Goal: Task Accomplishment & Management: Complete application form

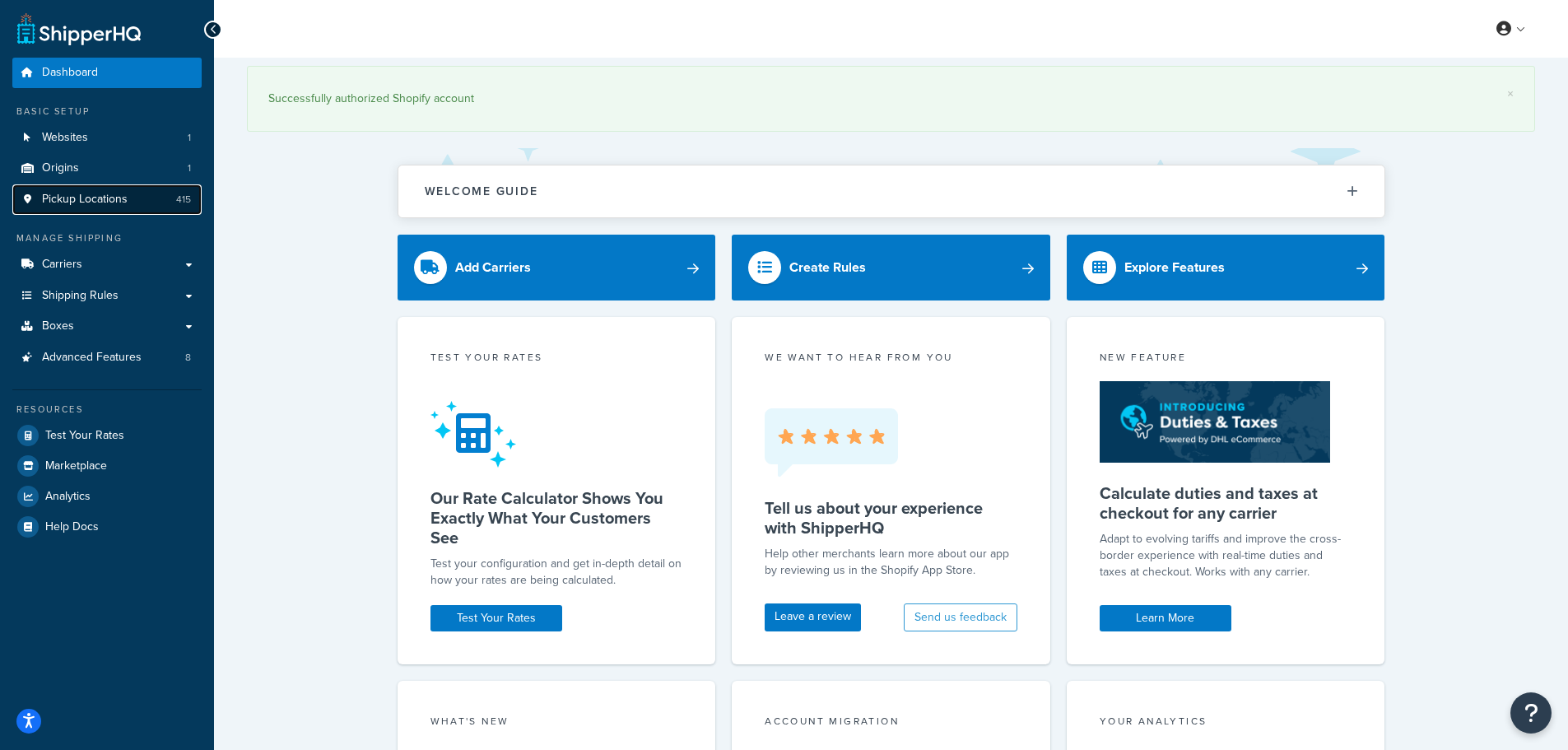
click at [77, 203] on span "Pickup Locations" at bounding box center [85, 200] width 86 height 14
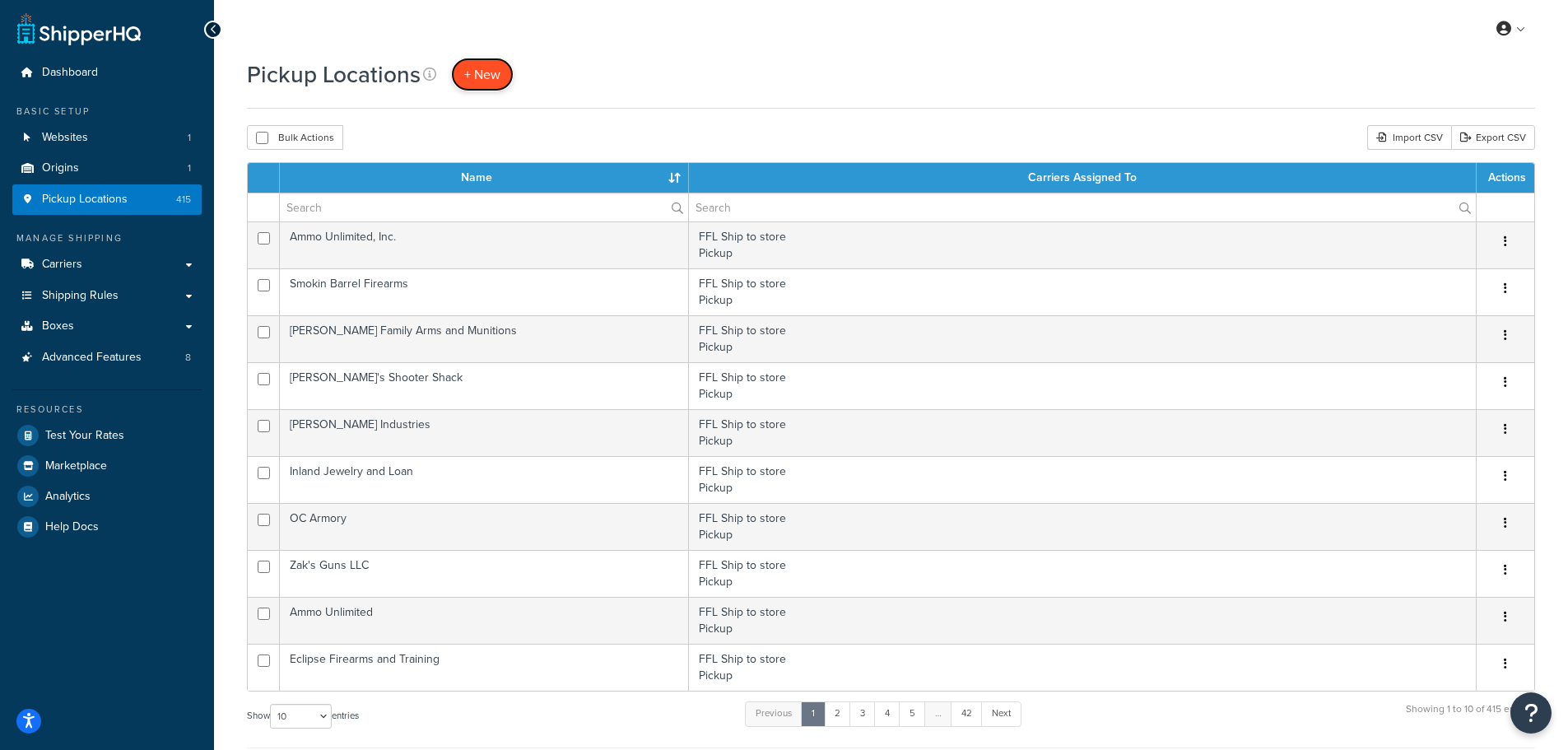
click at [475, 68] on span "+ New" at bounding box center [482, 75] width 36 height 19
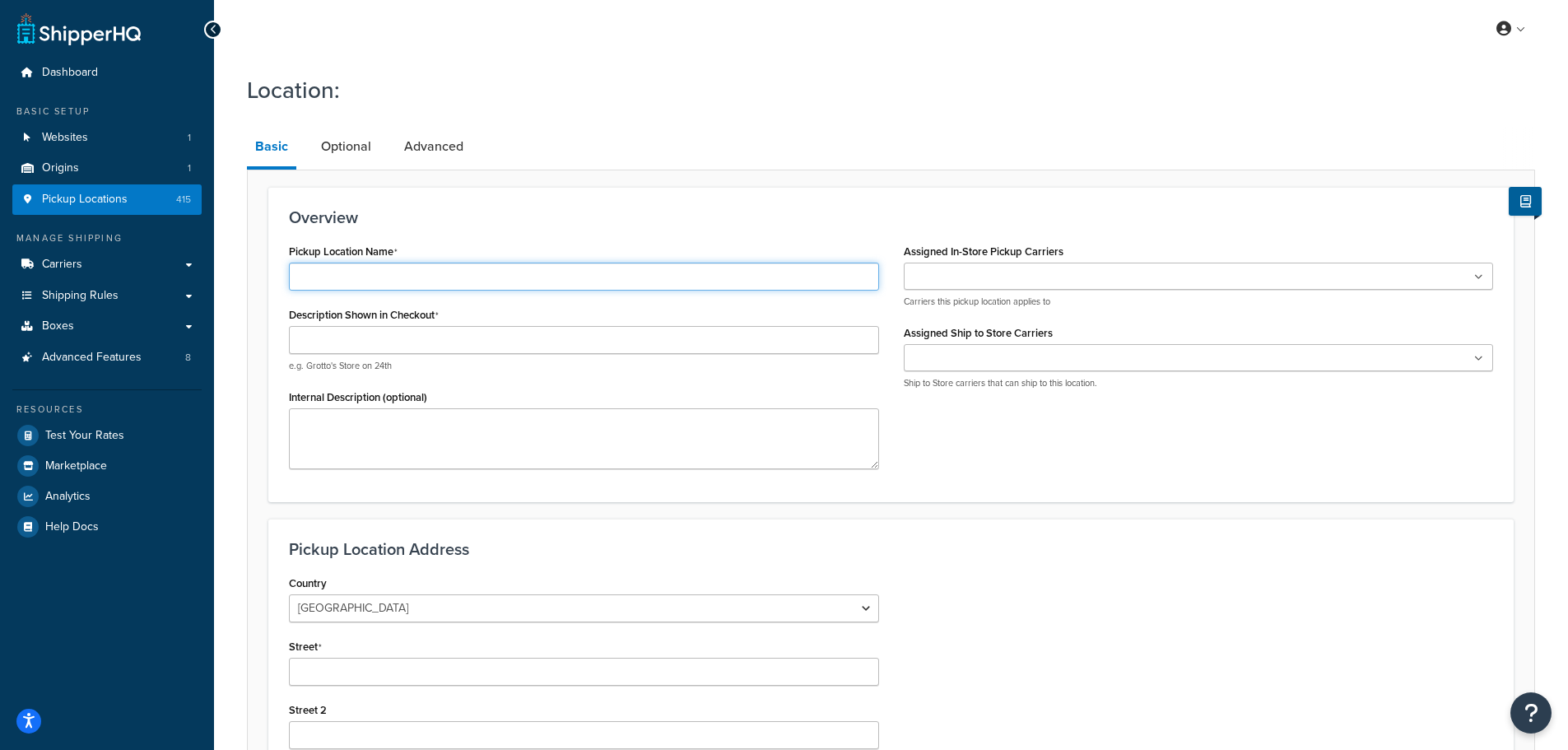
click at [409, 277] on input "Pickup Location Name" at bounding box center [584, 276] width 590 height 28
type input "Roca Targets"
type textarea "Seller of Ammunition #14004150"
click at [958, 279] on input "Assigned In-Store Pickup Carriers" at bounding box center [981, 277] width 145 height 18
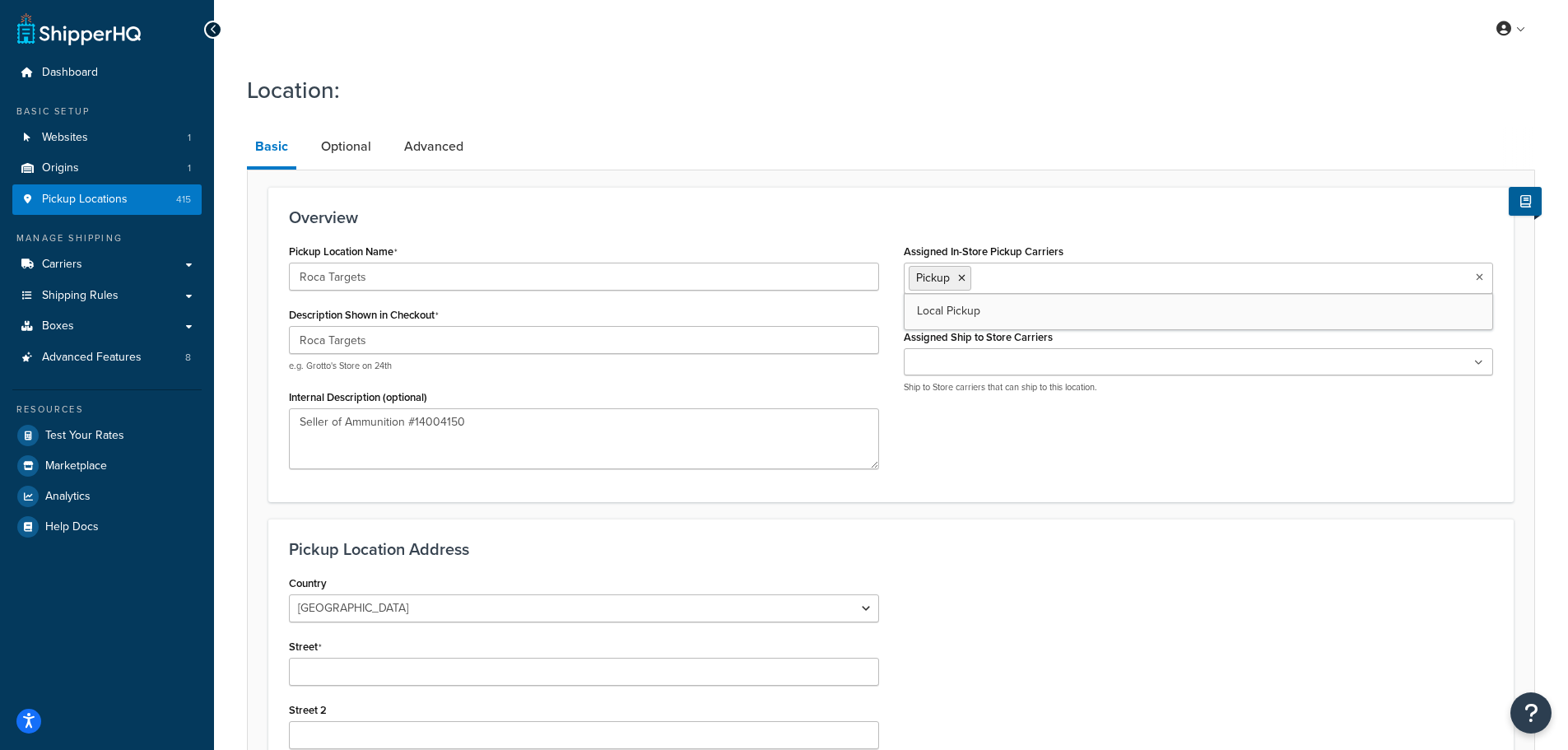
click at [960, 372] on input "Assigned Ship to Store Carriers" at bounding box center [981, 363] width 145 height 18
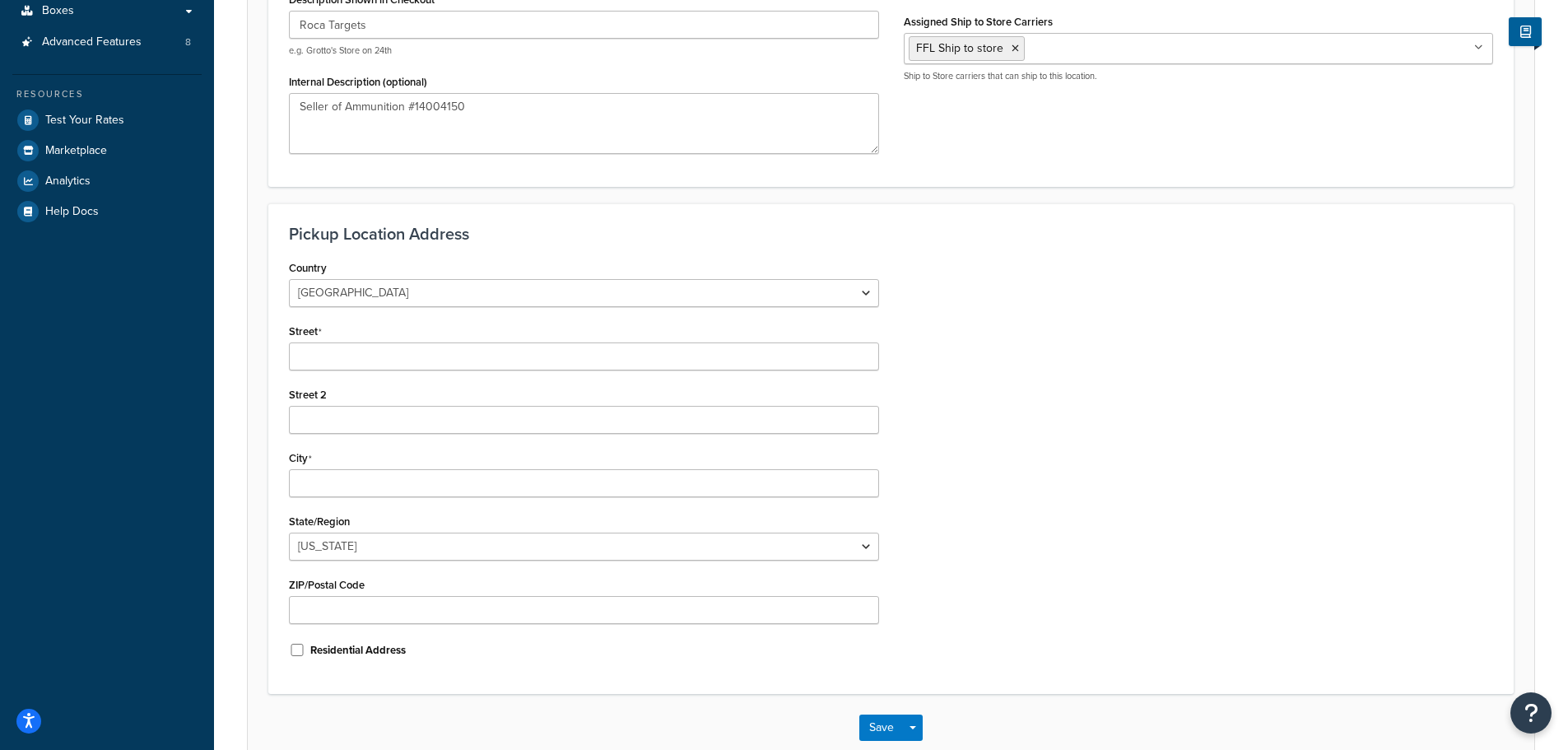
scroll to position [329, 0]
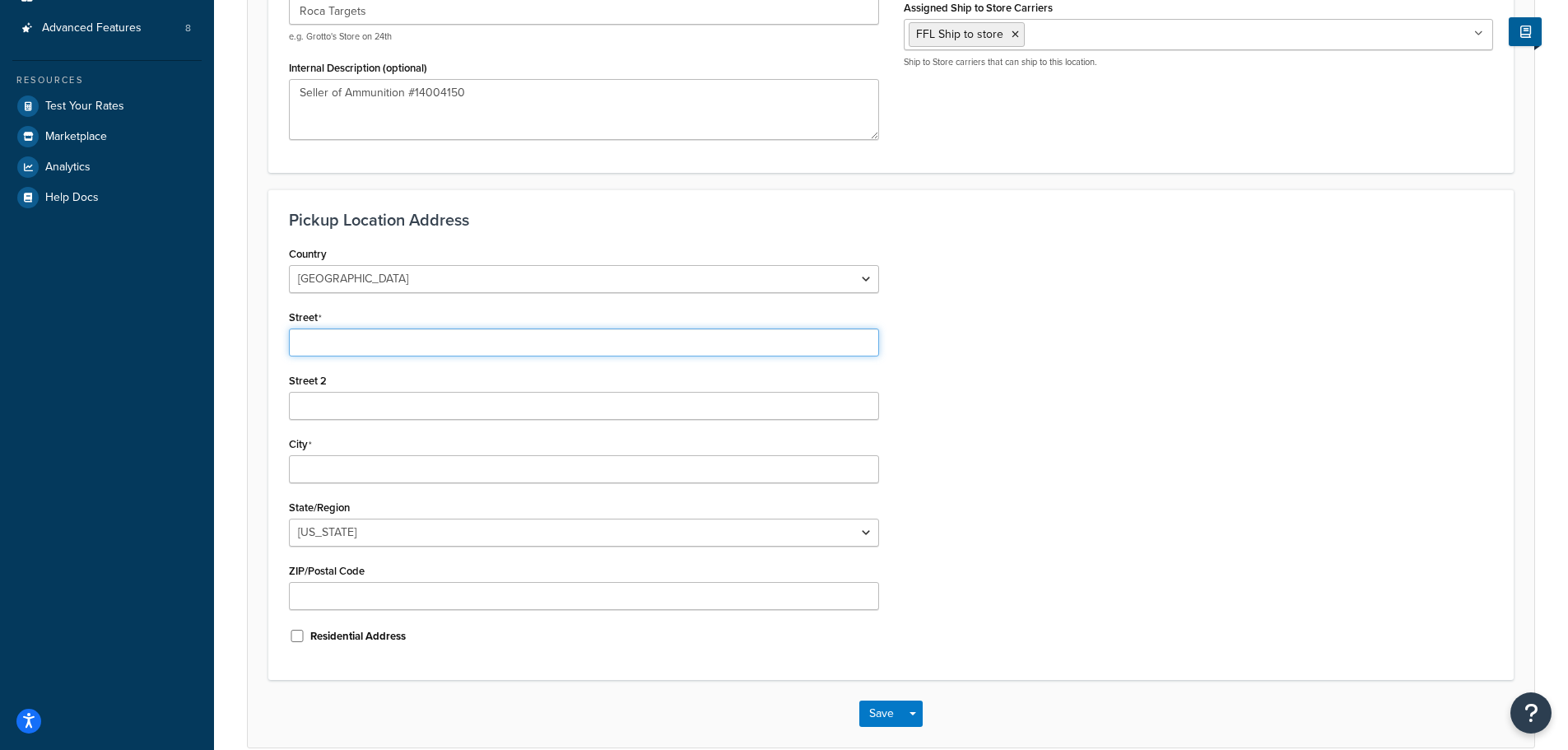
click at [471, 337] on input "Street" at bounding box center [584, 342] width 590 height 28
type input "[STREET_ADDRESS][PERSON_NAME]"
type input "Unit 2 STE 144"
type input "Glencove"
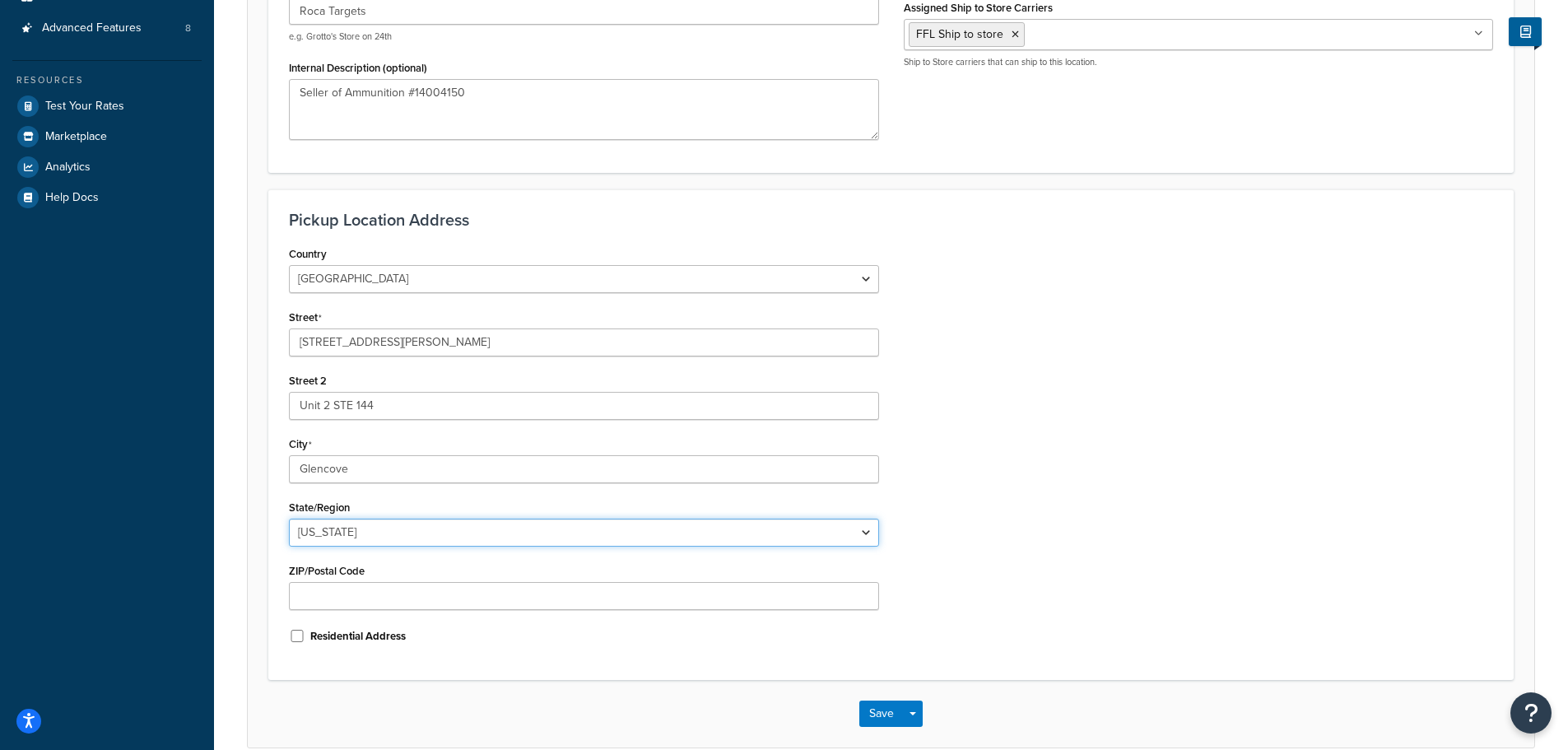
select select "32"
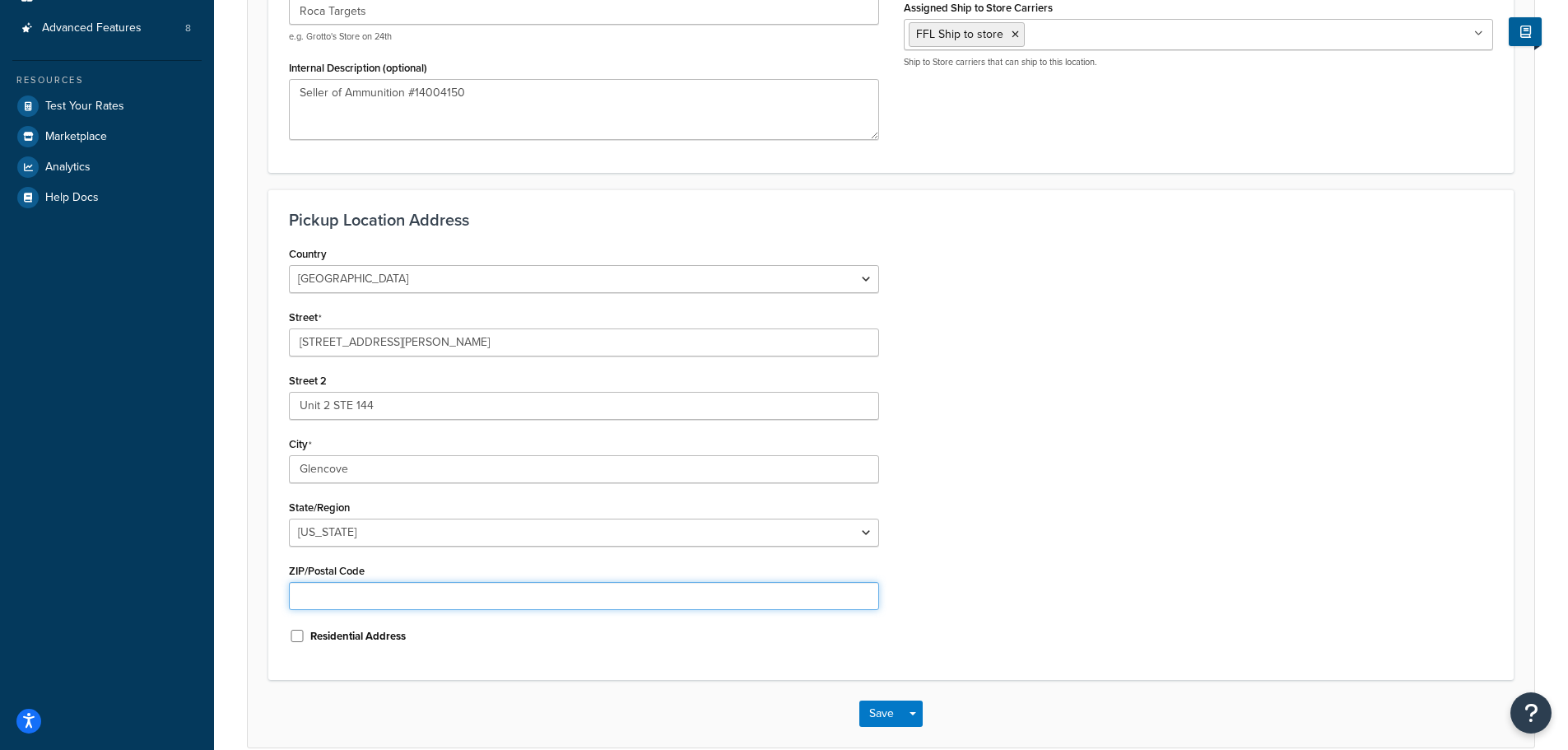
click at [355, 595] on input "ZIP/Postal Code" at bounding box center [584, 596] width 590 height 28
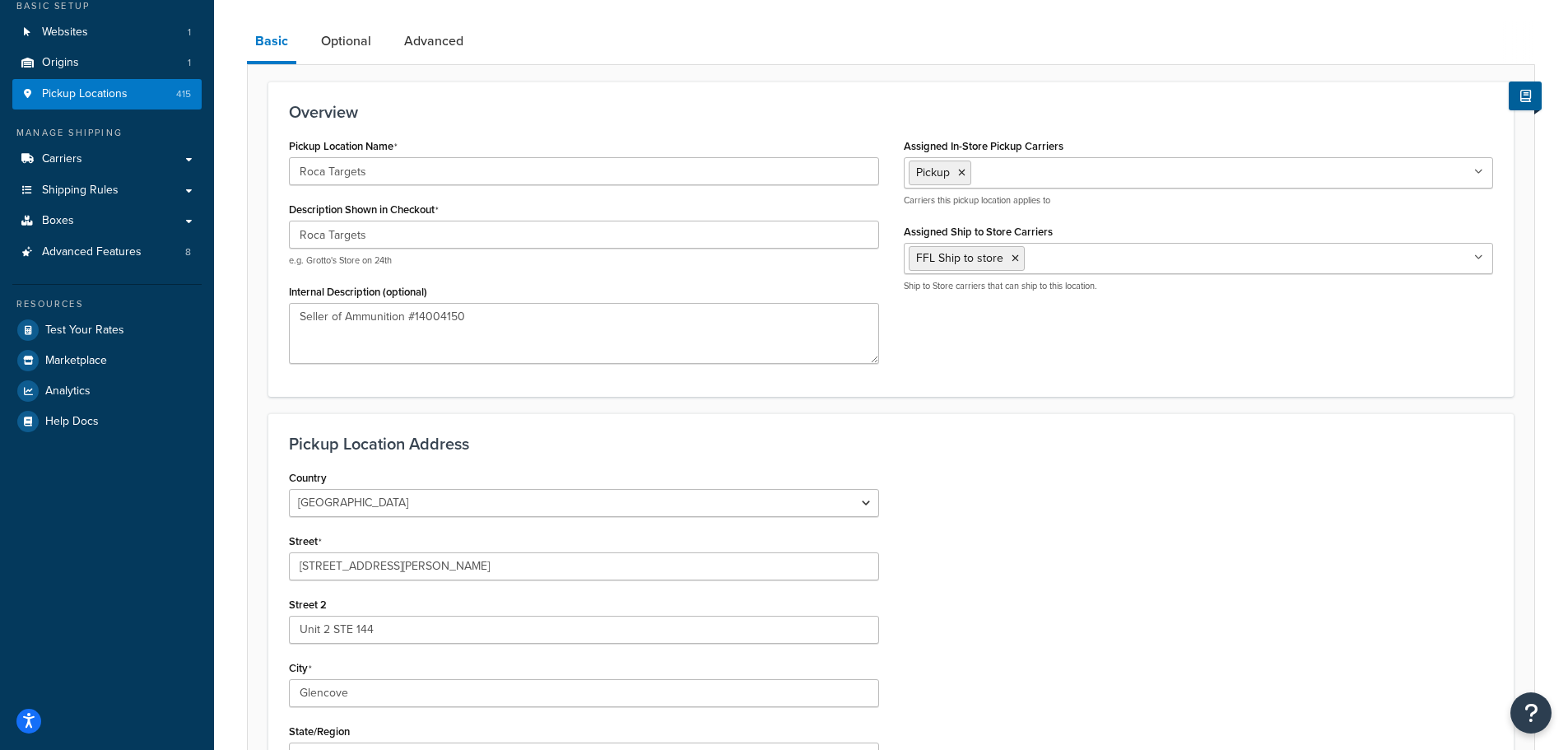
scroll to position [83, 0]
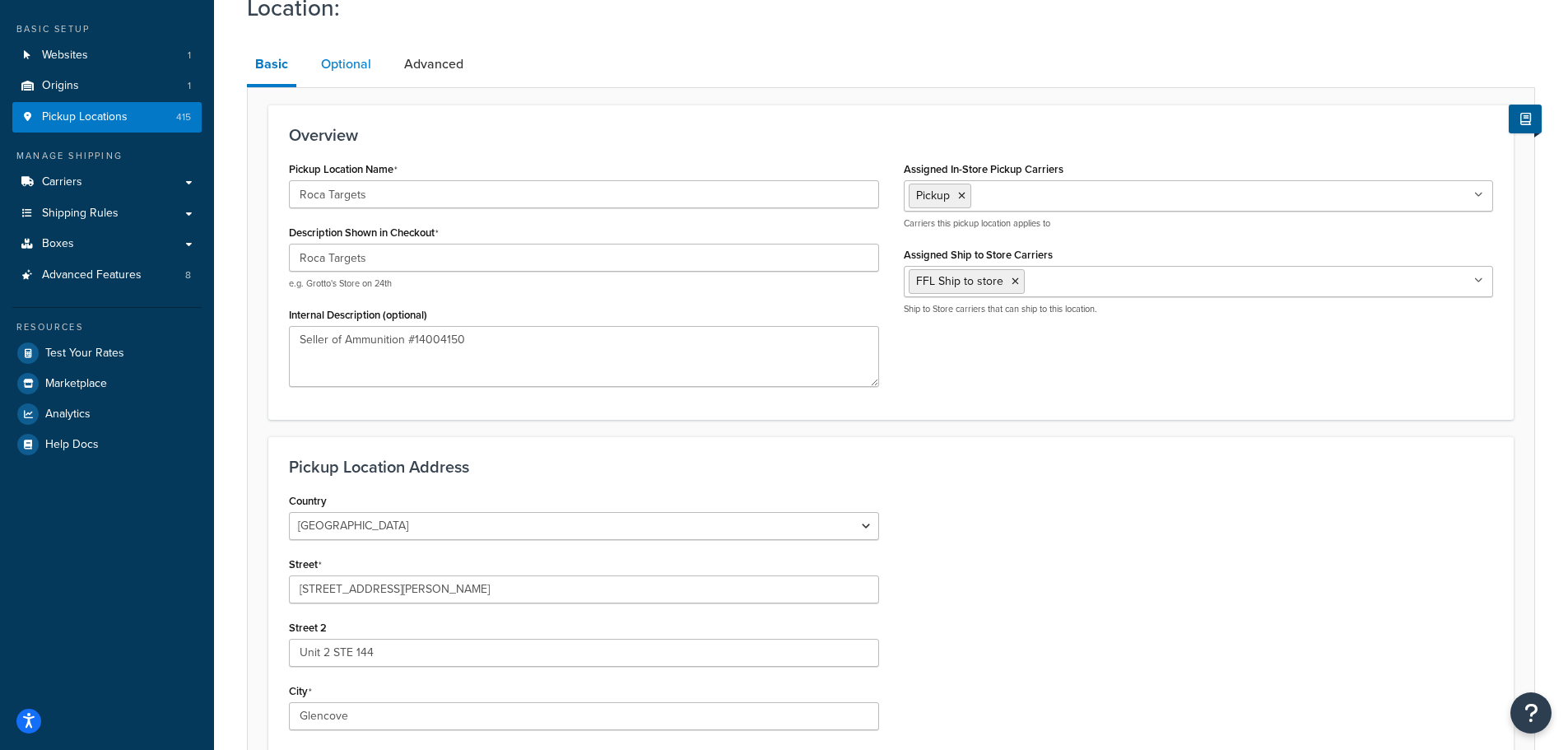
type input "11542"
click at [352, 68] on link "Optional" at bounding box center [346, 65] width 67 height 40
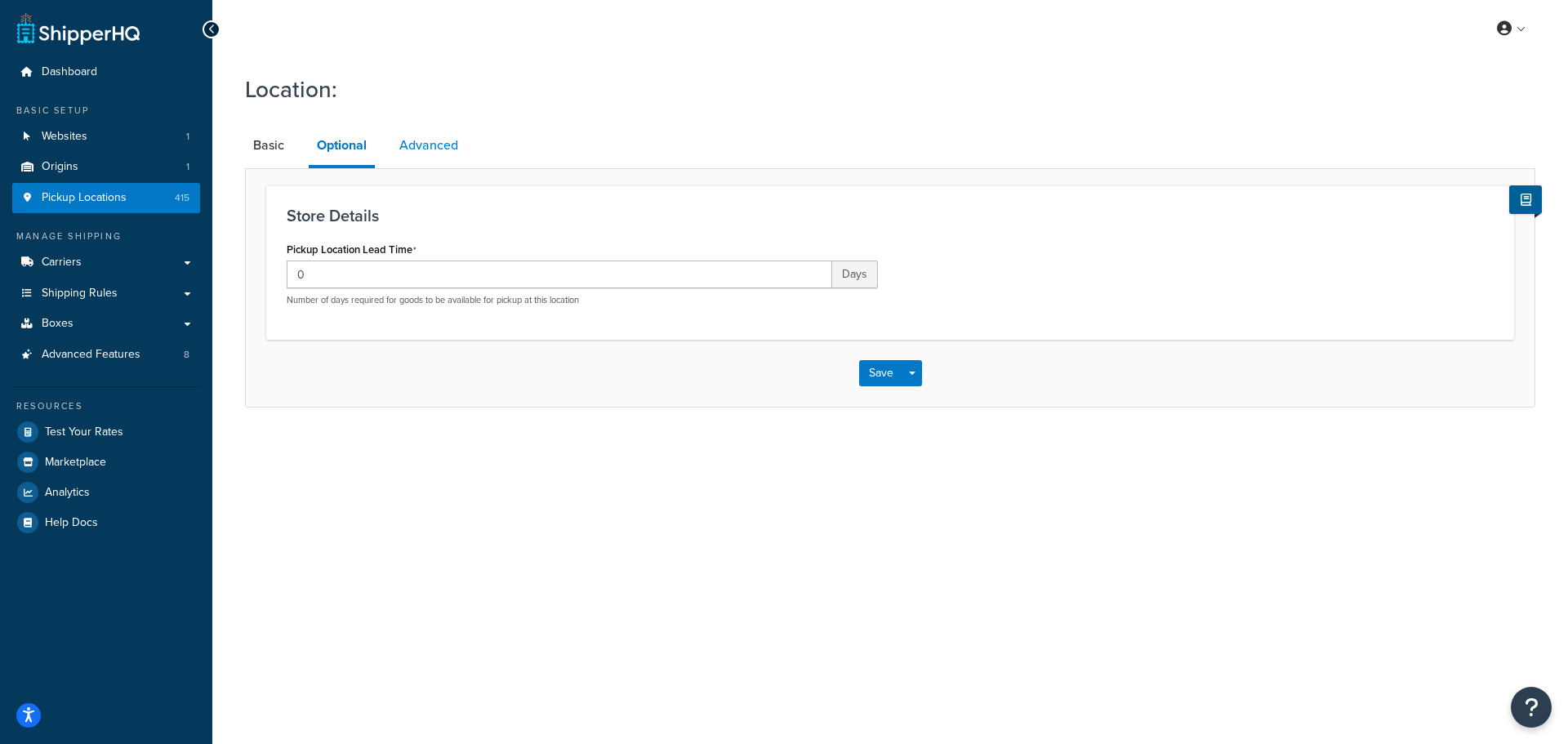
click at [434, 144] on link "Advanced" at bounding box center [429, 145] width 75 height 39
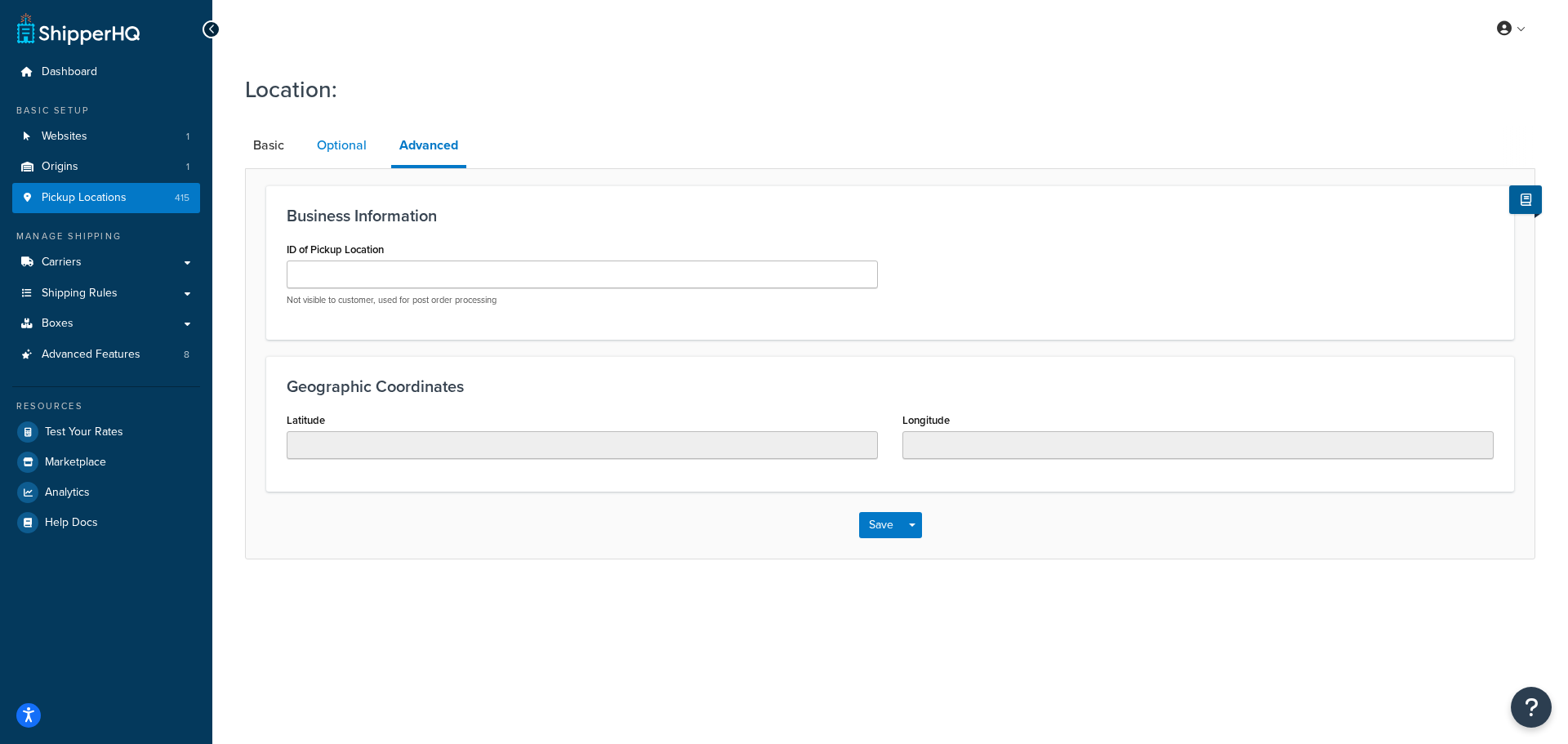
click at [348, 145] on link "Optional" at bounding box center [342, 145] width 67 height 39
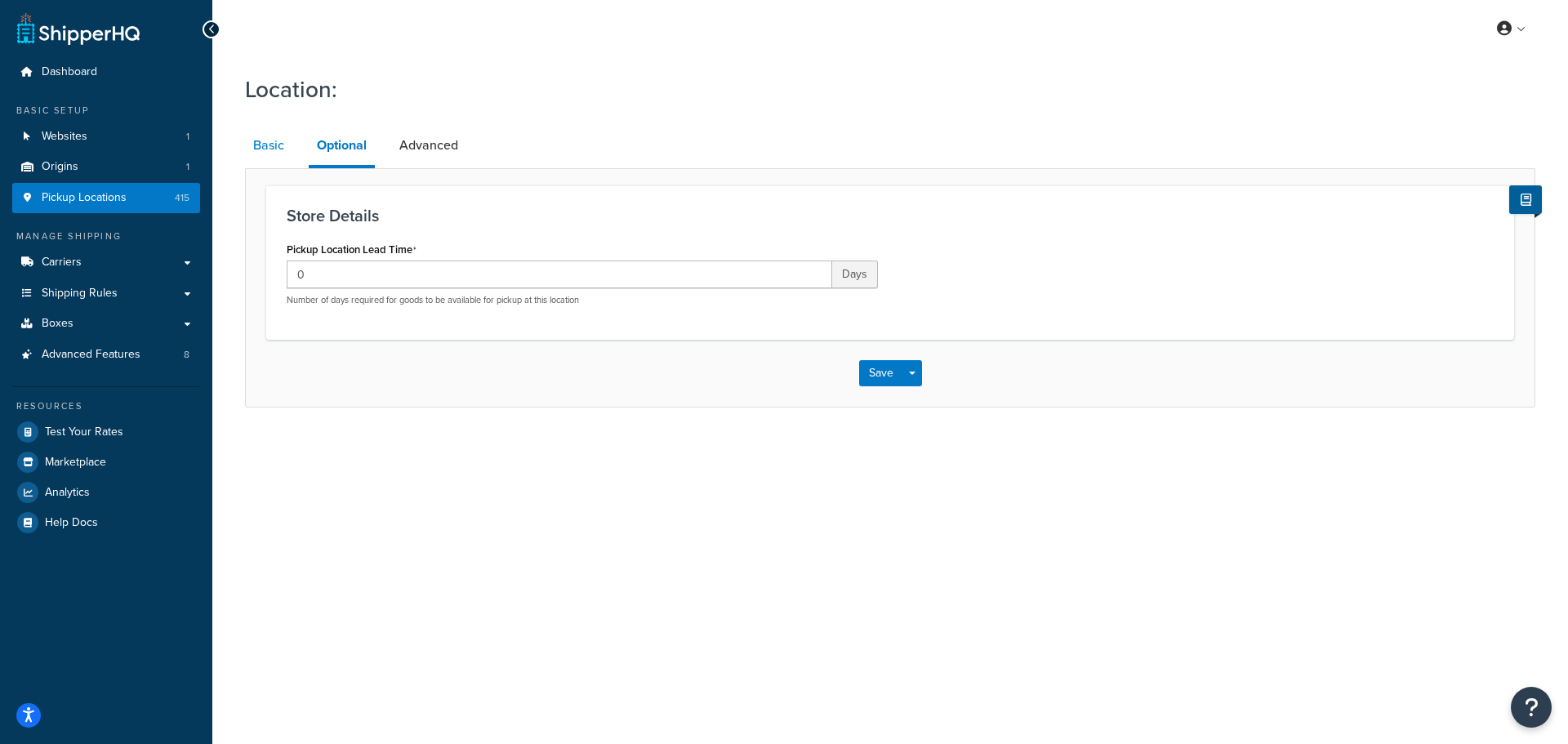
click at [272, 142] on link "Basic" at bounding box center [269, 145] width 48 height 39
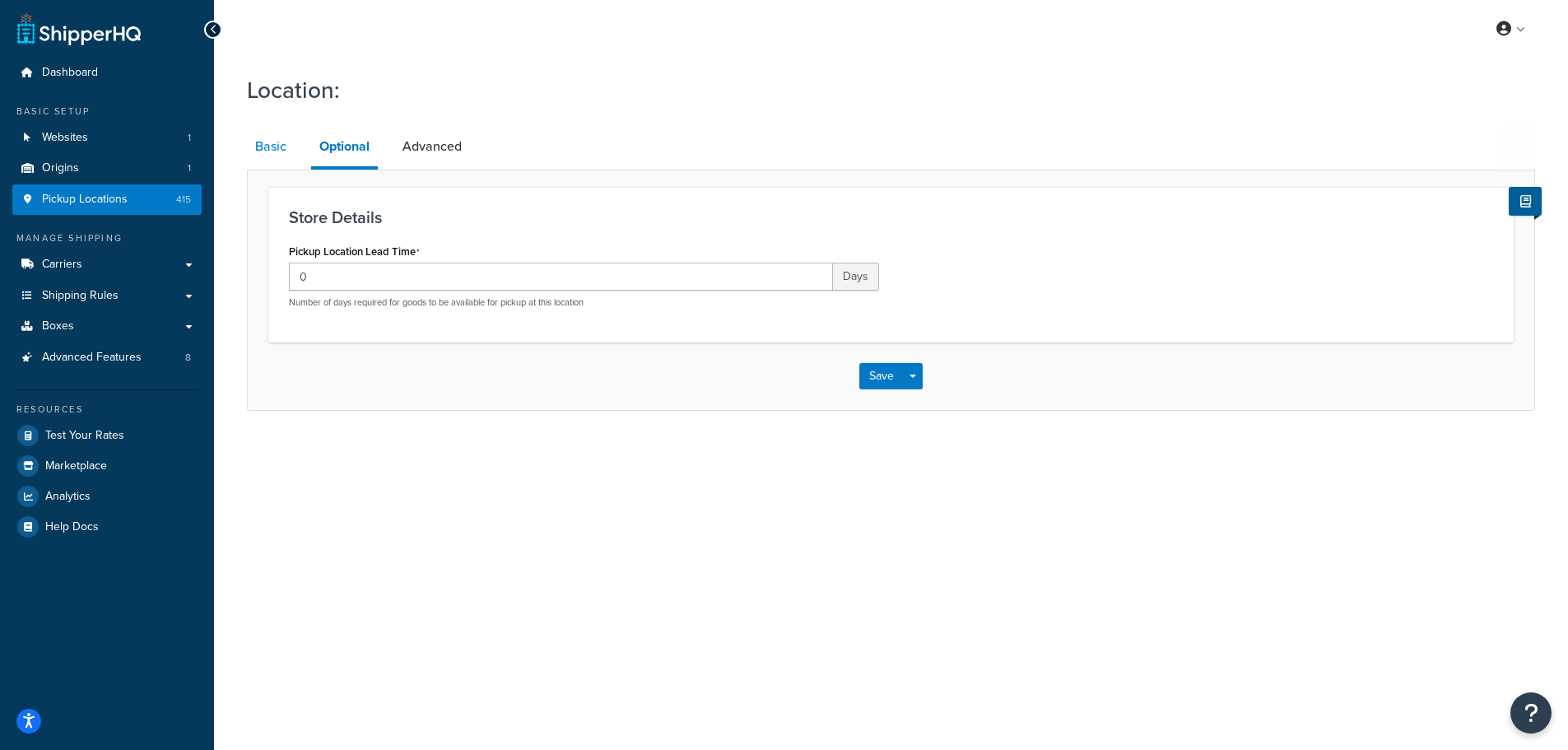
select select "32"
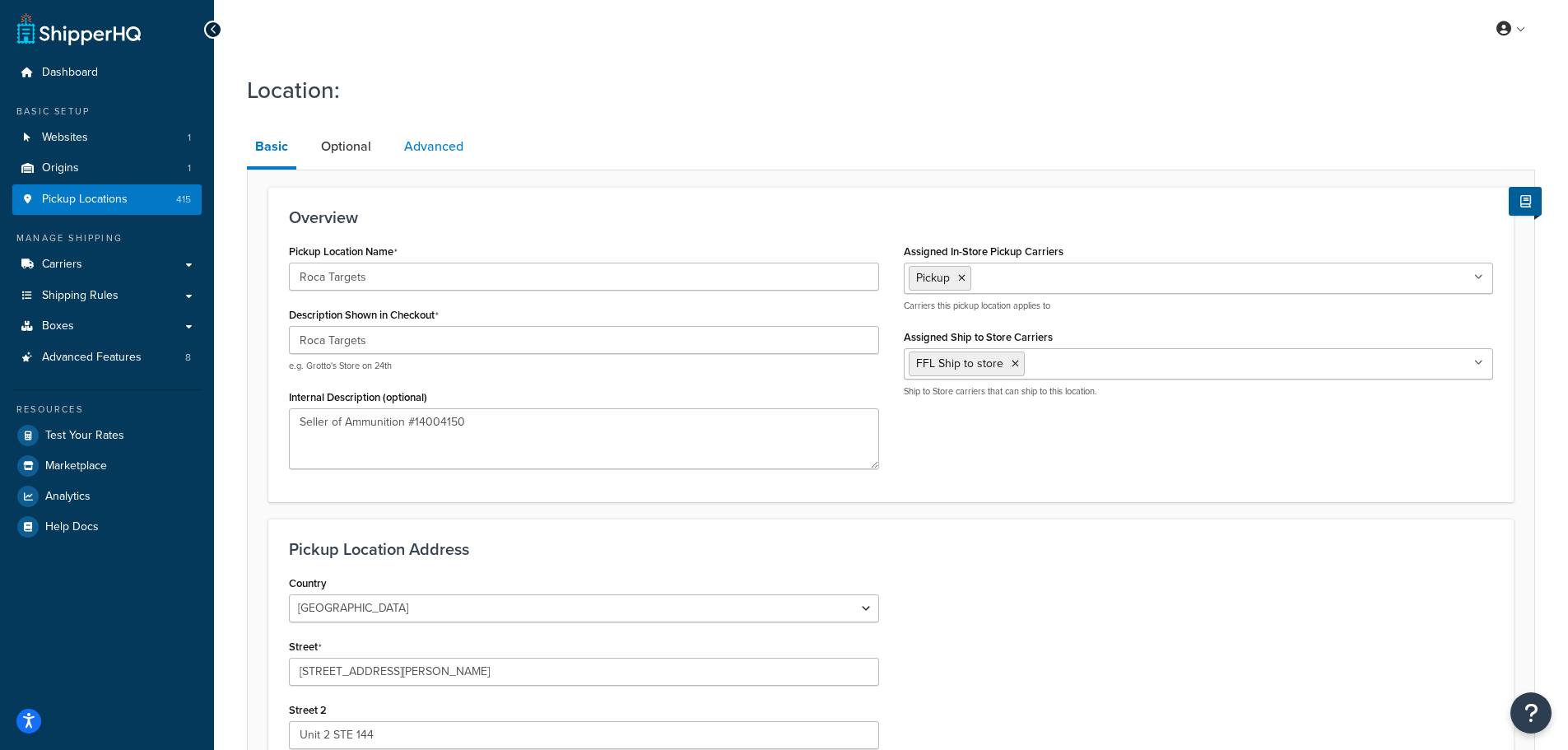
click at [442, 147] on link "Advanced" at bounding box center [434, 146] width 76 height 40
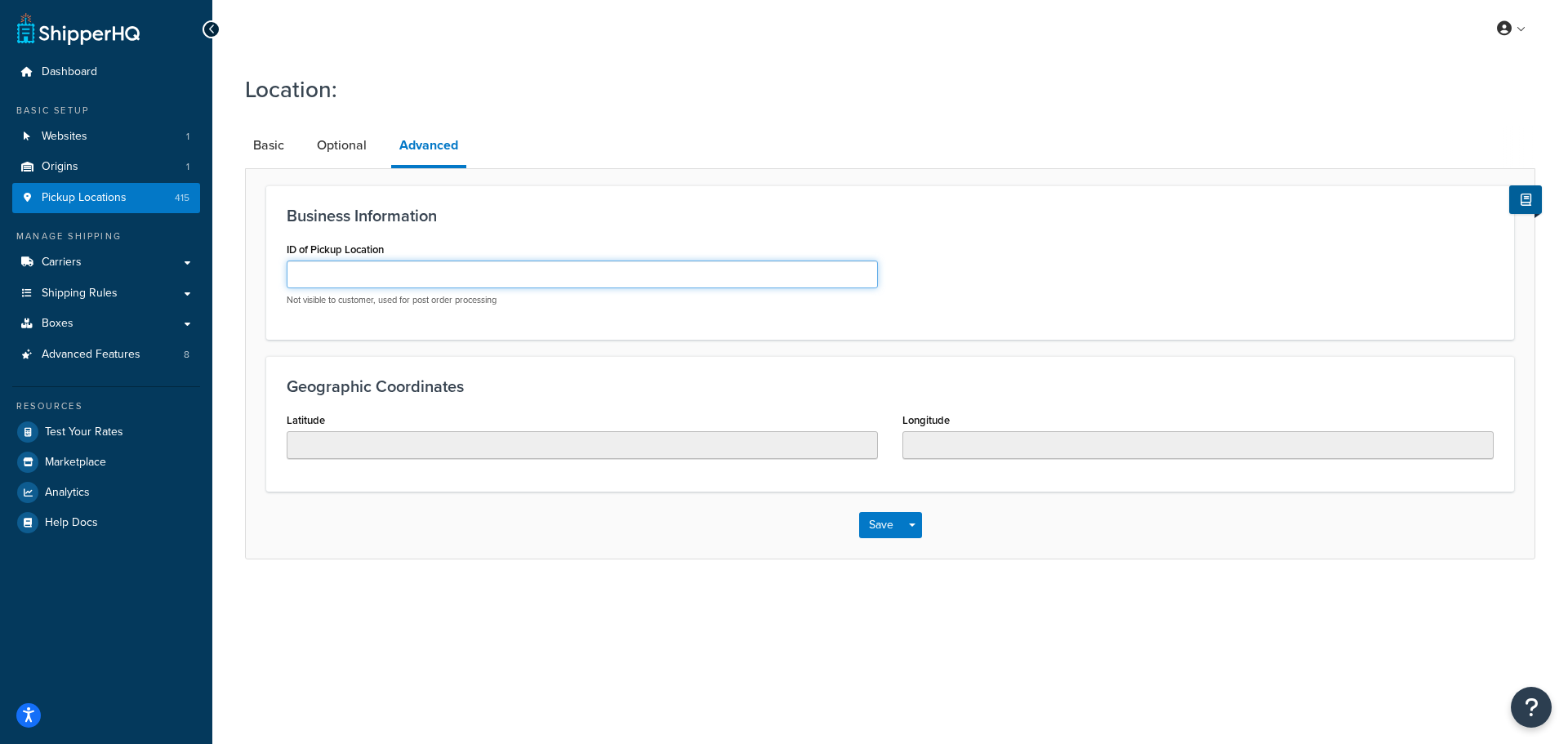
click at [479, 285] on input "ID of Pickup Location" at bounding box center [582, 274] width 591 height 28
click at [285, 136] on link "Basic" at bounding box center [269, 145] width 48 height 39
select select "32"
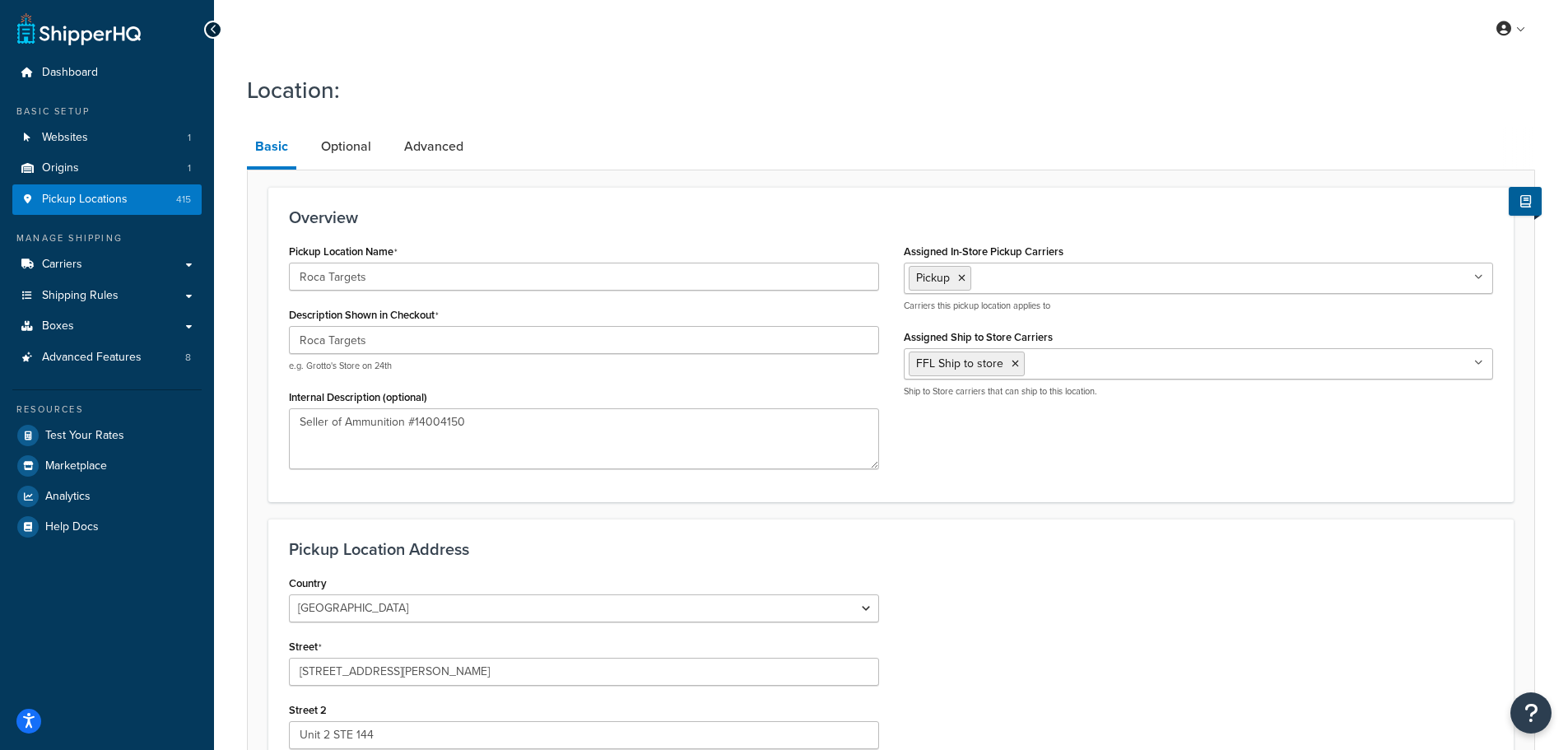
scroll to position [411, 0]
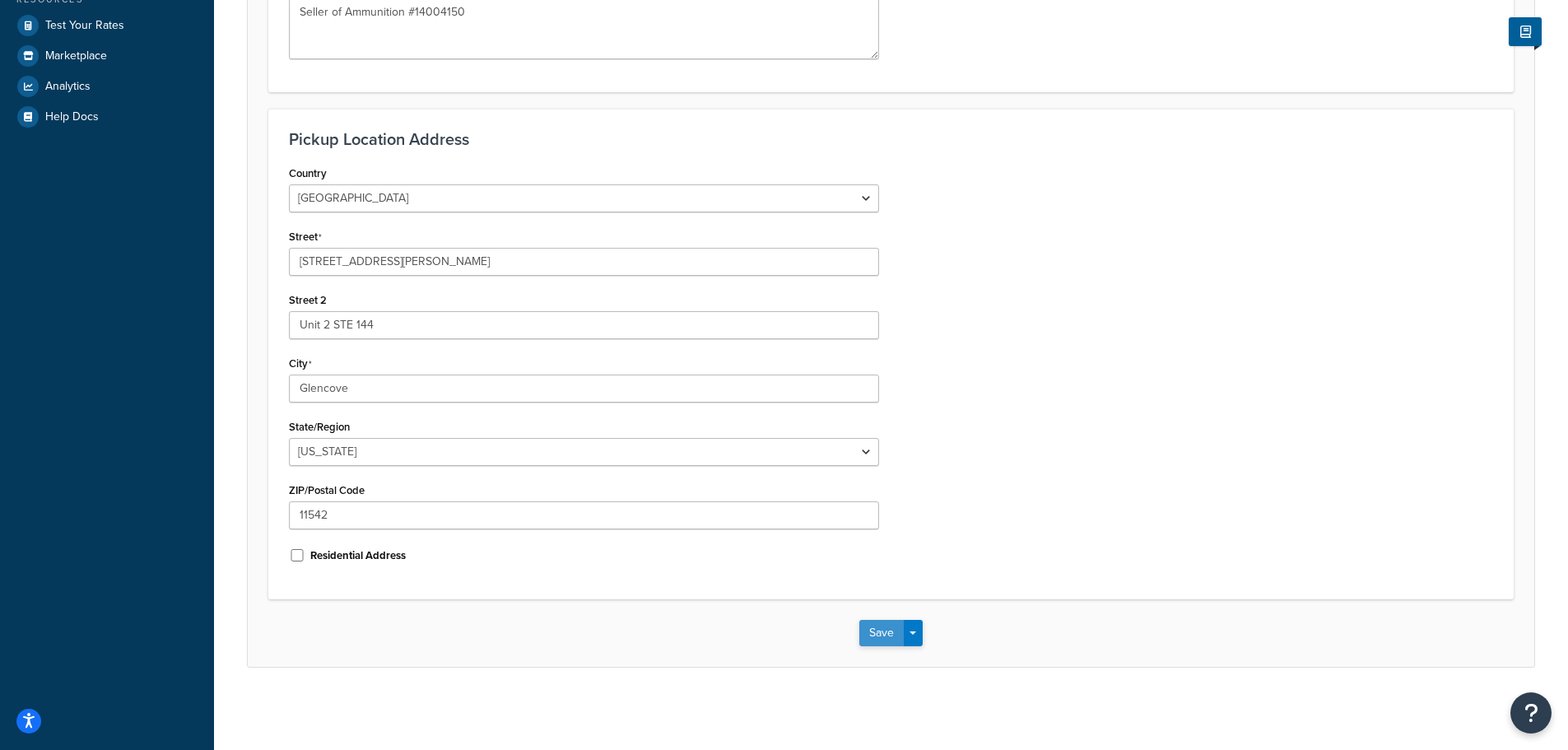
click at [879, 629] on button "Save" at bounding box center [882, 633] width 45 height 27
